Goal: Learn about a topic: Learn about a topic

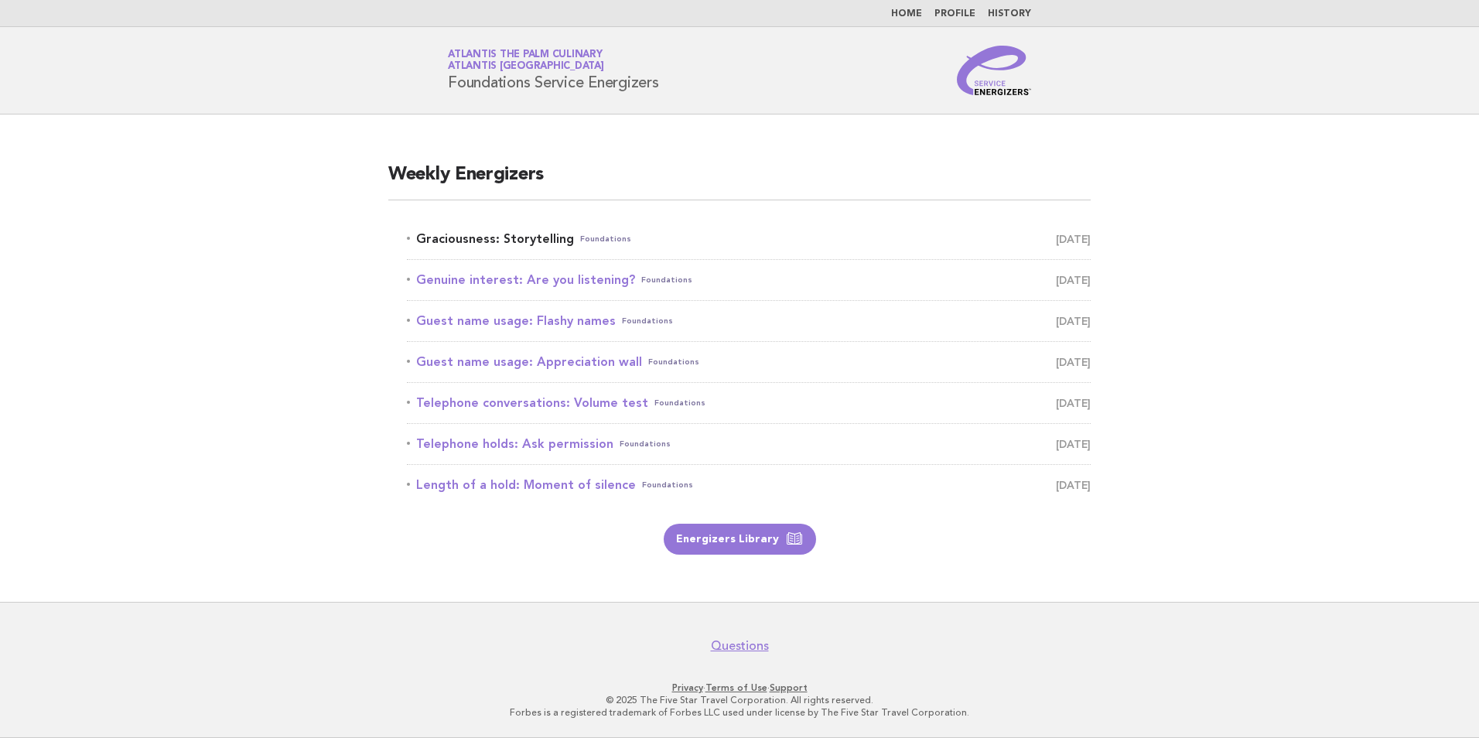
click at [552, 237] on link "Graciousness: Storytelling Foundations August 15" at bounding box center [749, 239] width 684 height 22
click at [733, 538] on link "Energizers Library" at bounding box center [740, 539] width 152 height 31
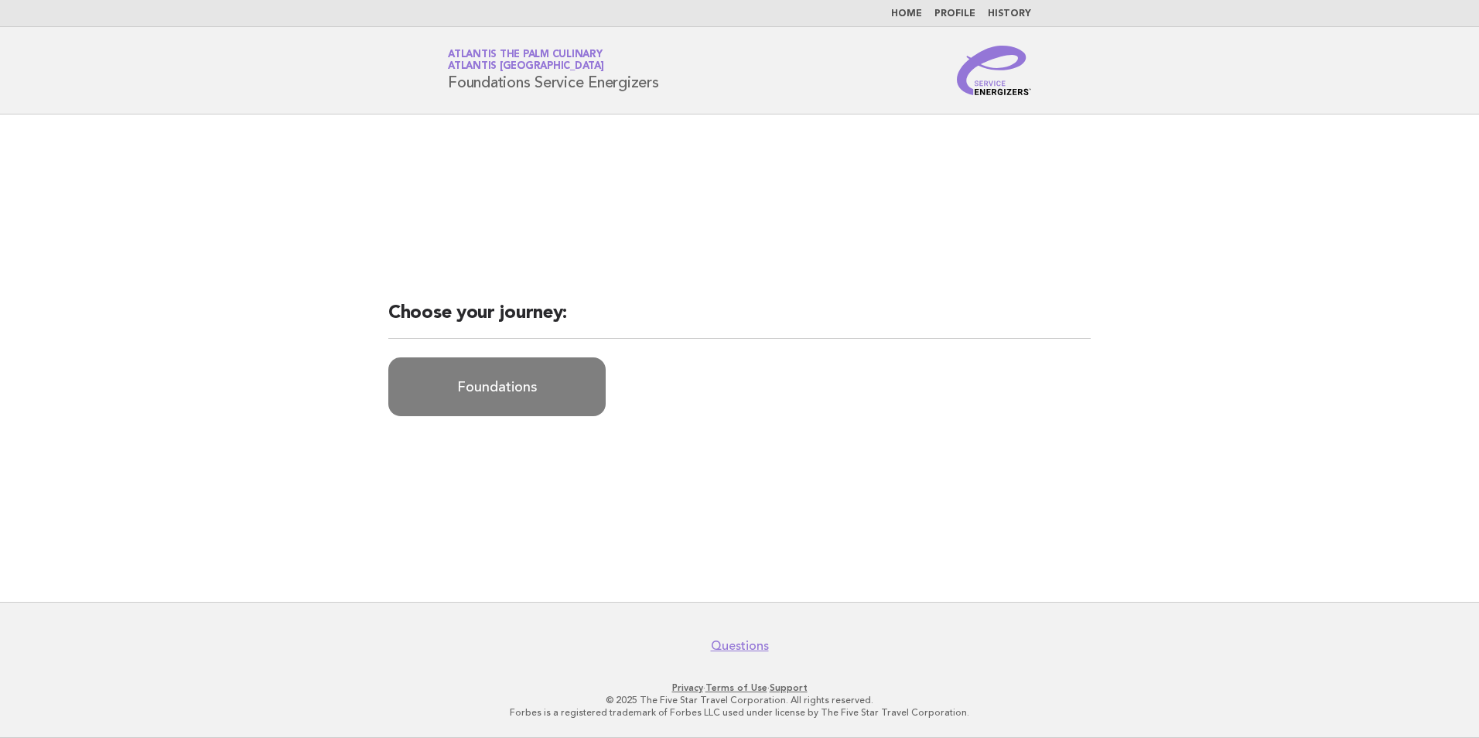
click at [508, 379] on link "Foundations" at bounding box center [496, 386] width 217 height 59
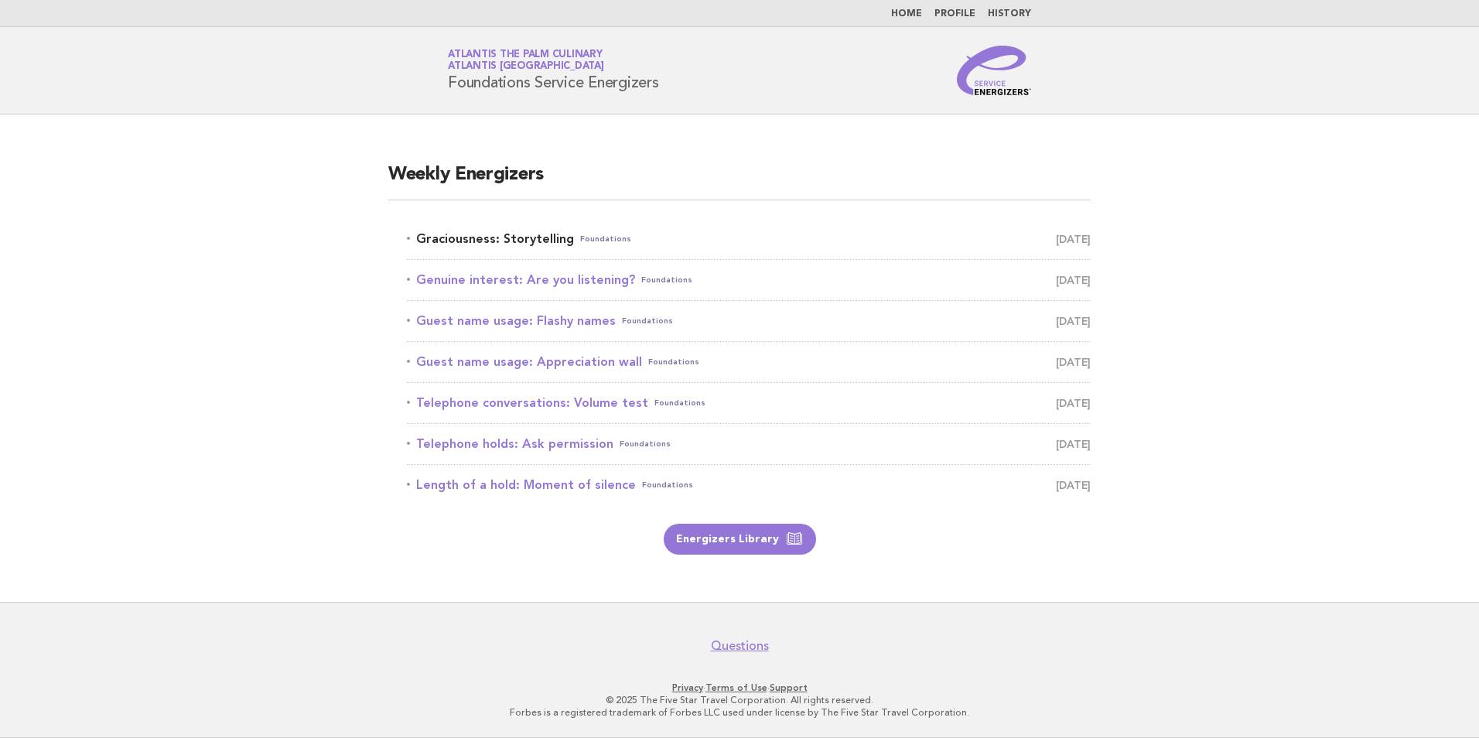
click at [431, 233] on link "Graciousness: Storytelling Foundations [DATE]" at bounding box center [749, 239] width 684 height 22
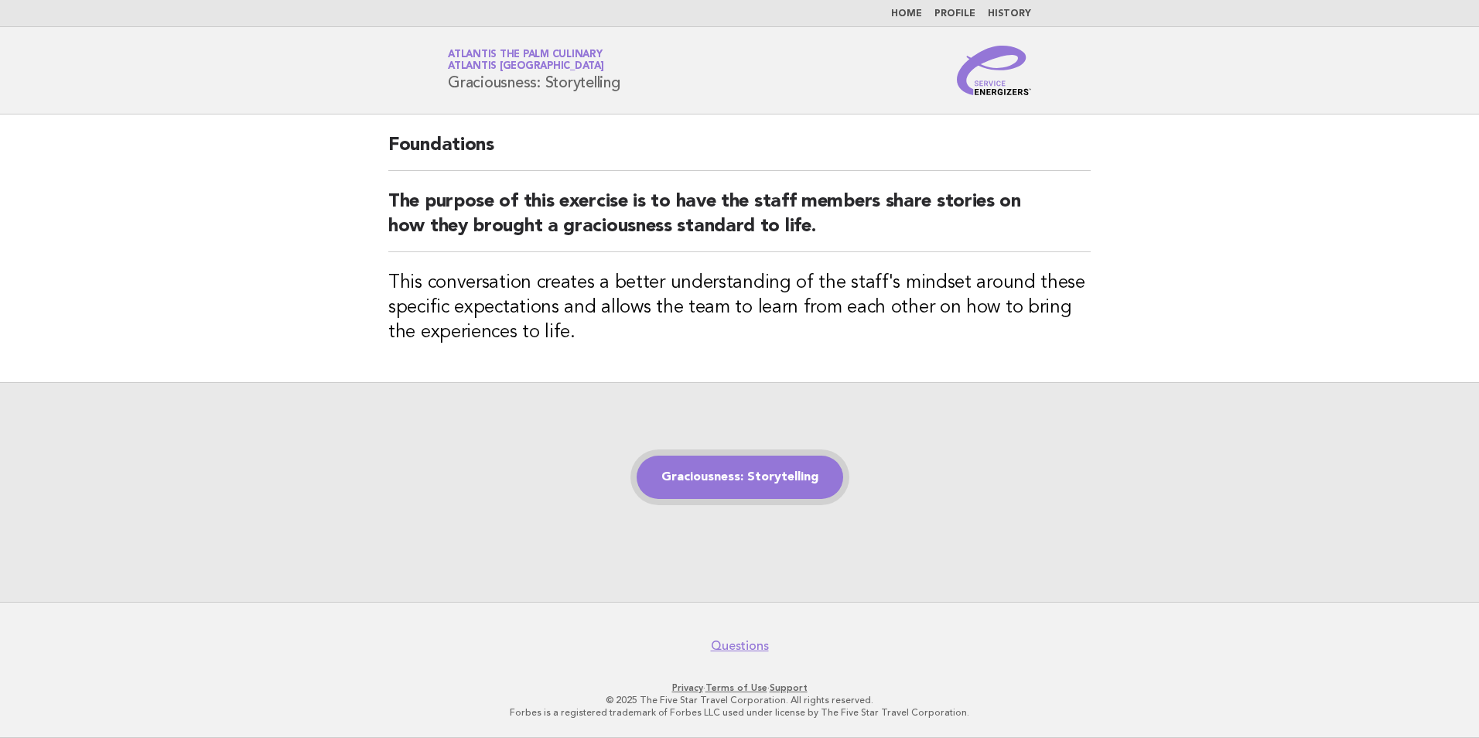
click at [770, 471] on link "Graciousness: Storytelling" at bounding box center [740, 477] width 207 height 43
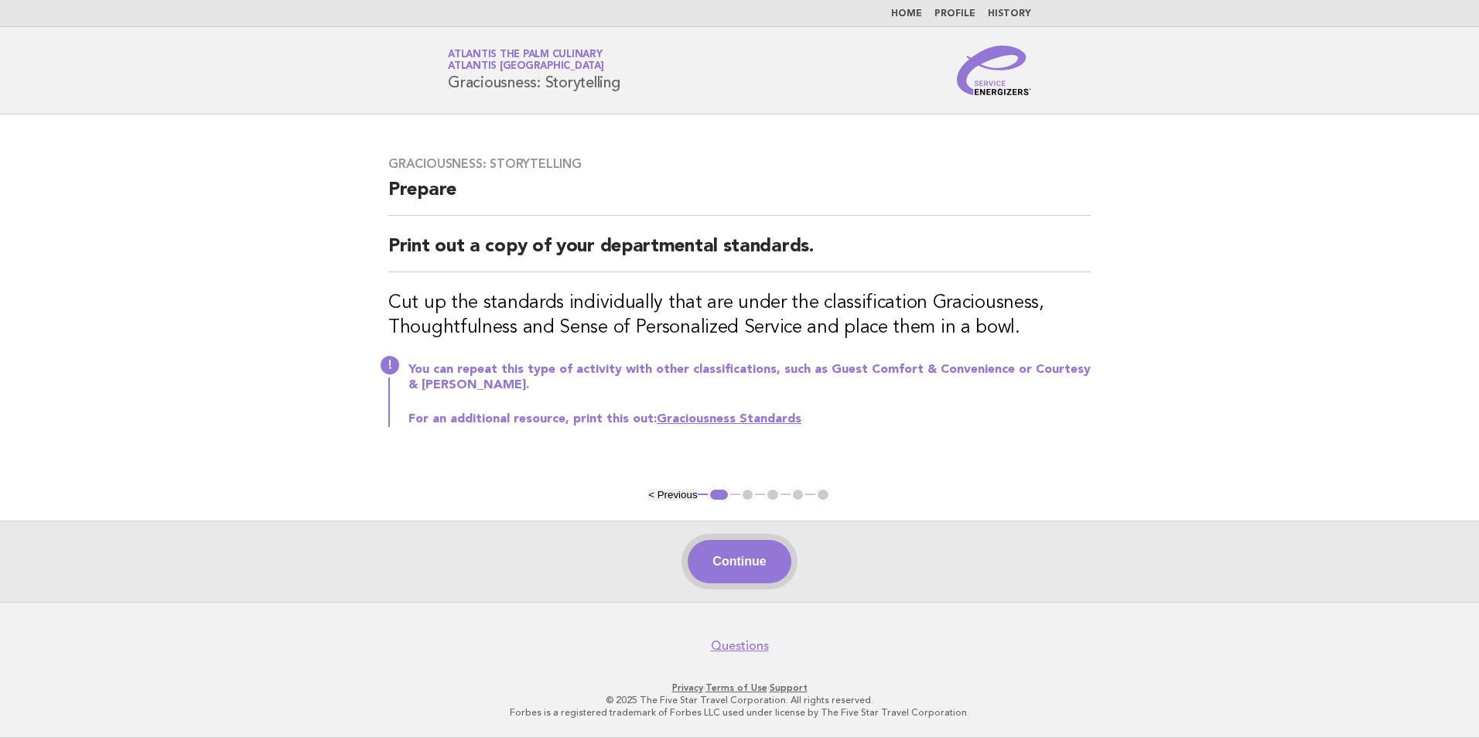
click at [724, 556] on button "Continue" at bounding box center [739, 561] width 103 height 43
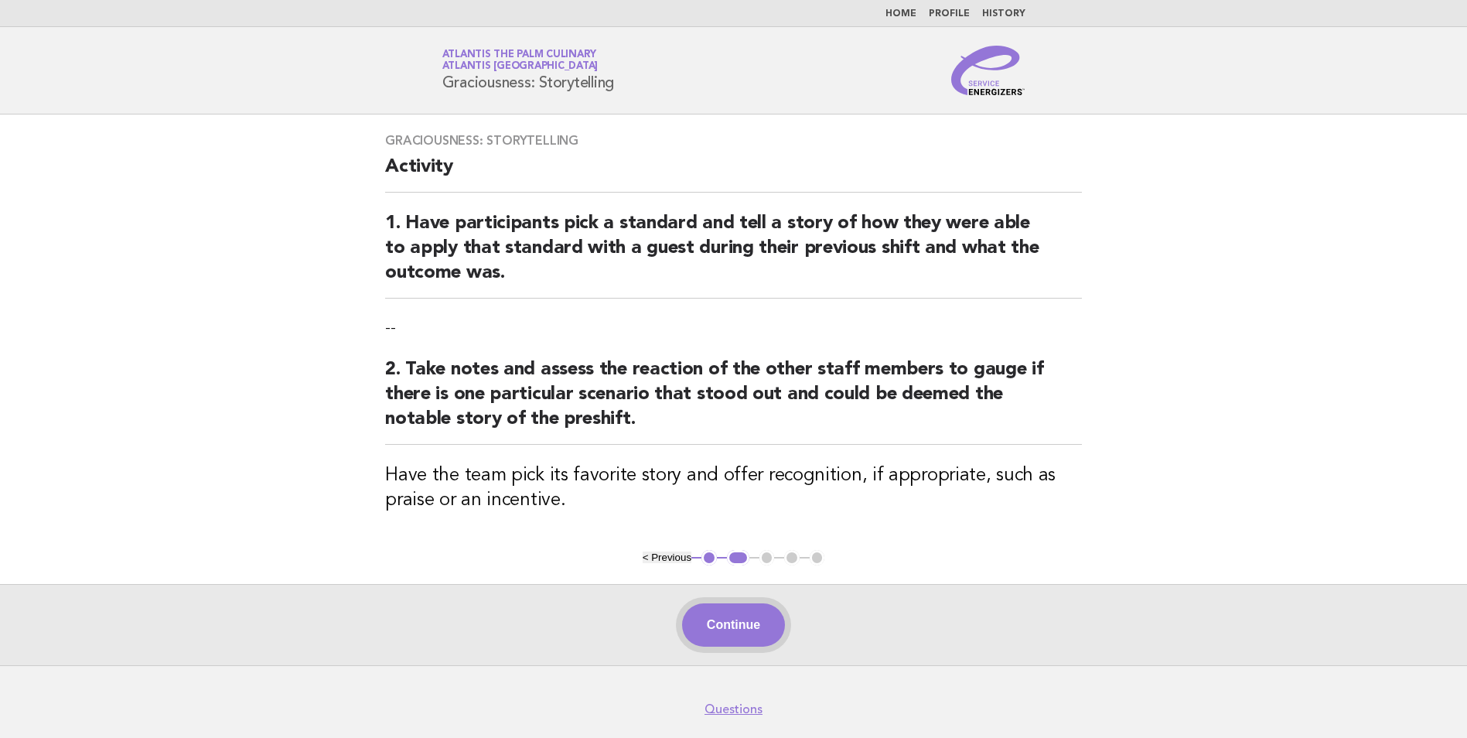
click at [750, 630] on button "Continue" at bounding box center [733, 624] width 103 height 43
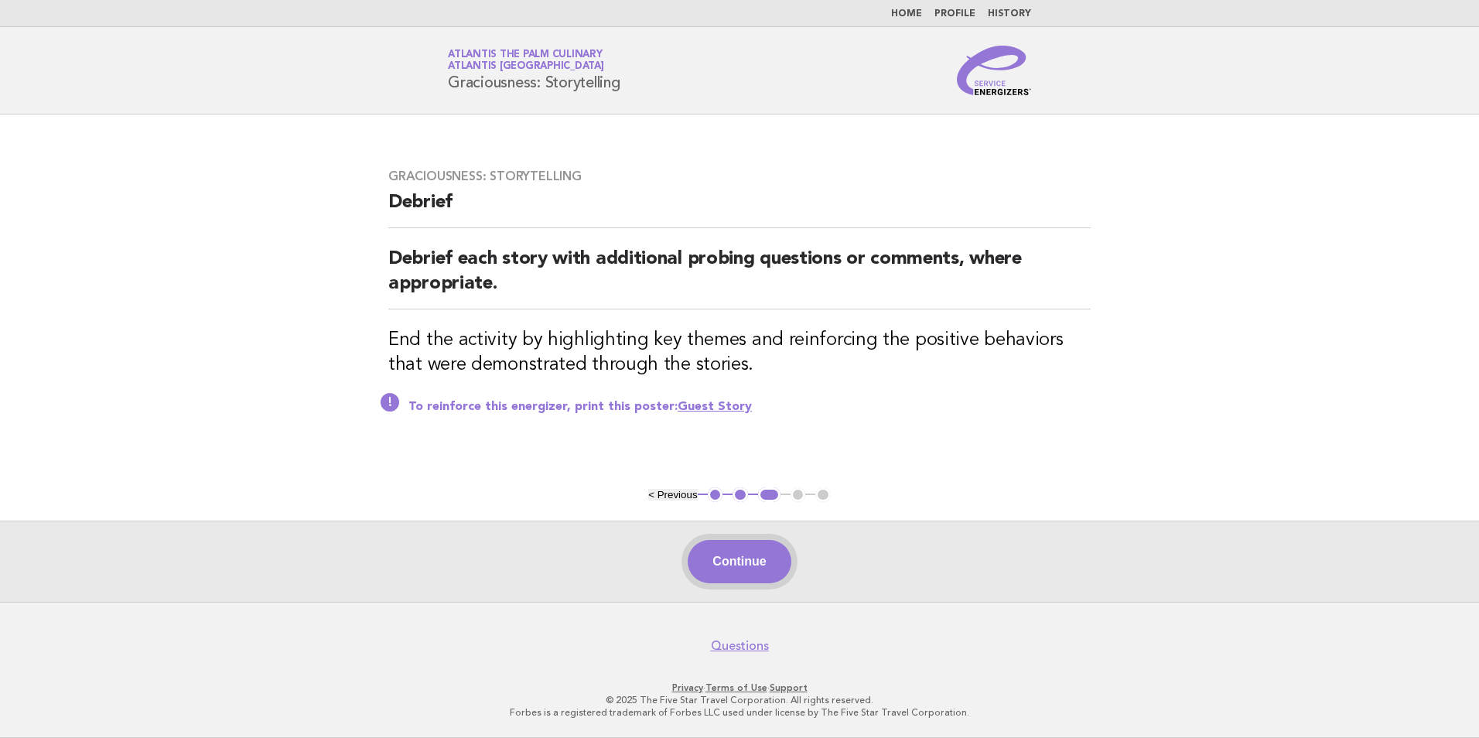
click at [744, 571] on button "Continue" at bounding box center [739, 561] width 103 height 43
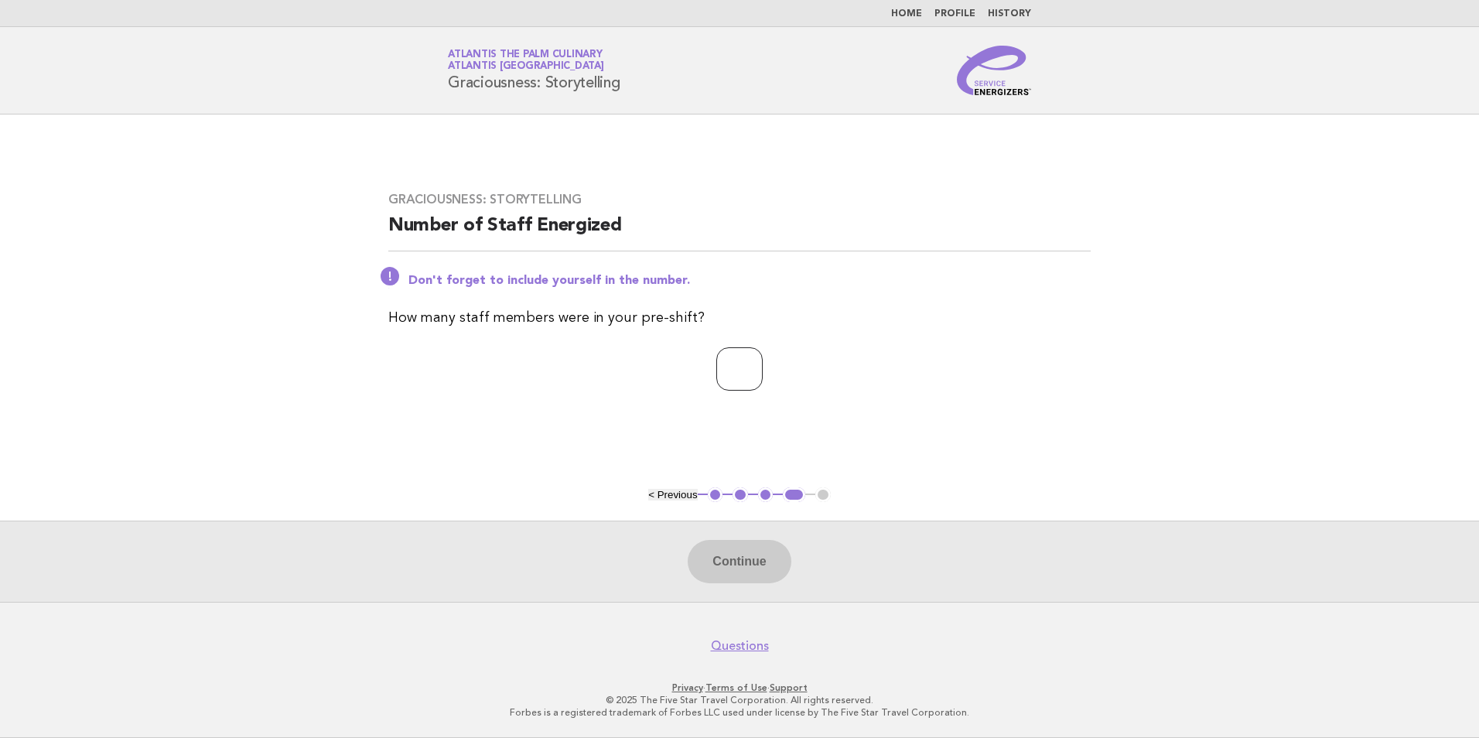
click at [763, 381] on input "number" at bounding box center [739, 368] width 46 height 43
type input "**"
click at [755, 551] on button "Continue" at bounding box center [739, 561] width 103 height 43
